Goal: Task Accomplishment & Management: Manage account settings

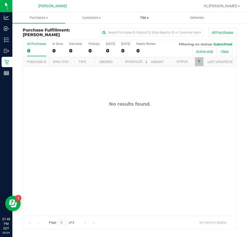
click at [145, 19] on span "Tills" at bounding box center [144, 17] width 52 height 5
click at [144, 31] on span "Manage tills" at bounding box center [135, 31] width 35 height 4
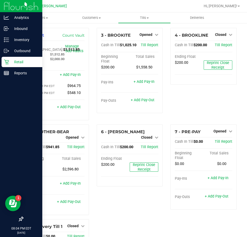
click at [11, 60] on p "Retail" at bounding box center [24, 62] width 31 height 6
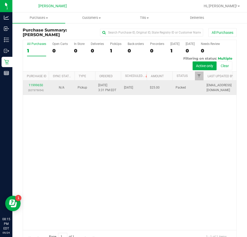
click at [38, 83] on div "11999650 (327375054)" at bounding box center [36, 88] width 20 height 10
click at [38, 84] on link "11999650" at bounding box center [36, 85] width 14 height 4
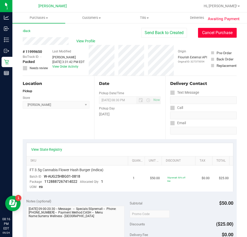
click at [215, 34] on button "Cancel Purchase" at bounding box center [217, 33] width 39 height 10
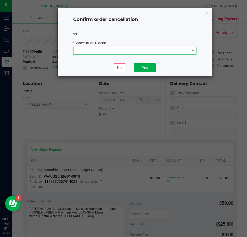
click at [133, 49] on span at bounding box center [132, 50] width 116 height 7
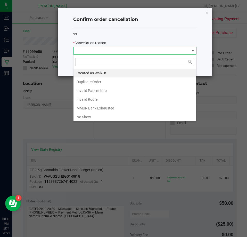
scroll to position [8, 123]
click at [110, 115] on li "No Show" at bounding box center [135, 117] width 123 height 9
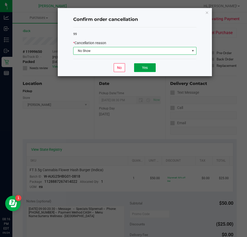
click at [146, 68] on button "Yes" at bounding box center [145, 67] width 22 height 9
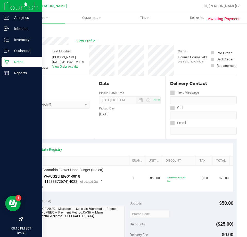
click at [9, 59] on p "Retail" at bounding box center [24, 62] width 31 height 6
